Goal: Check status: Check status

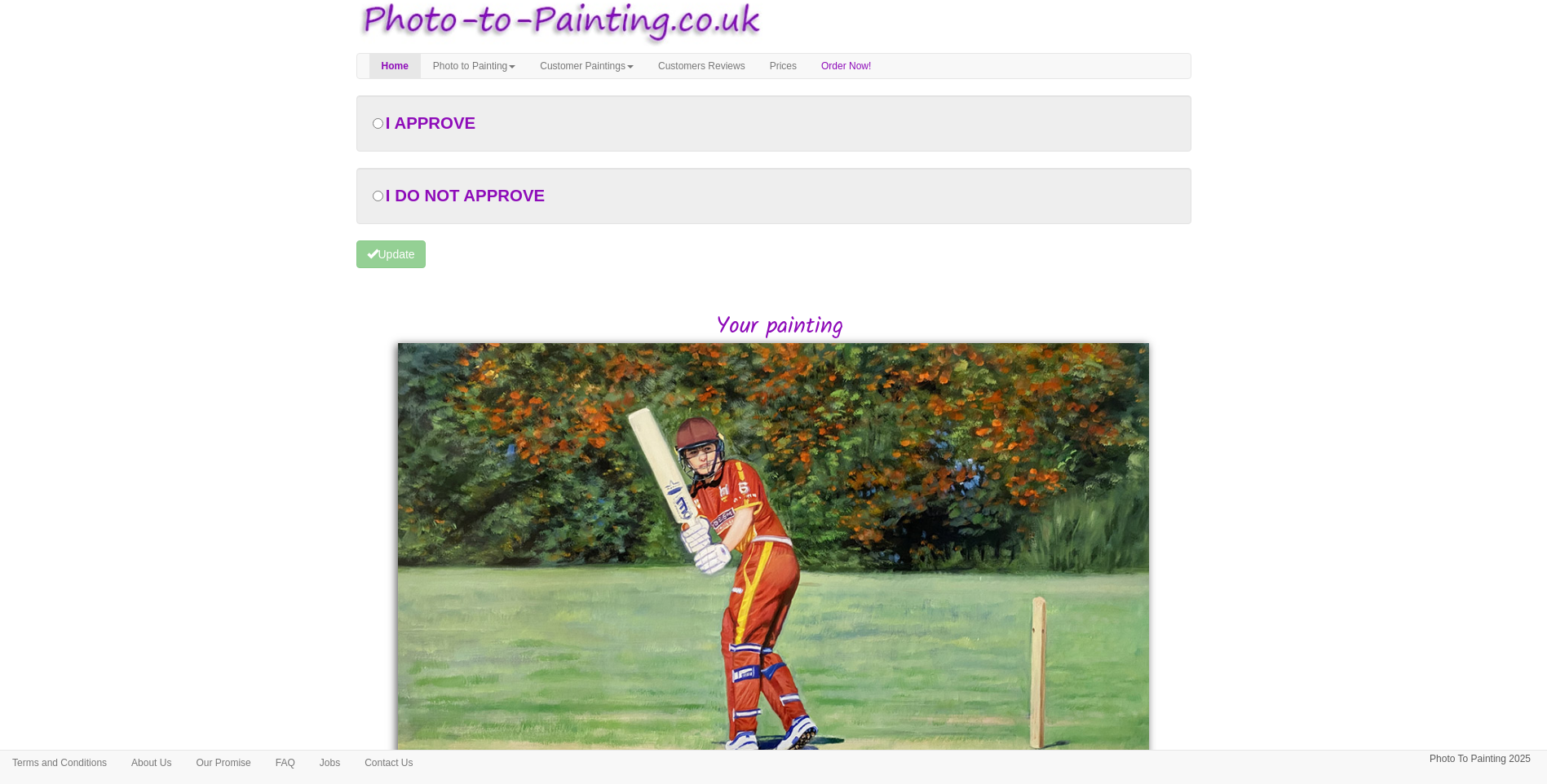
scroll to position [140, 0]
